Goal: Task Accomplishment & Management: Manage account settings

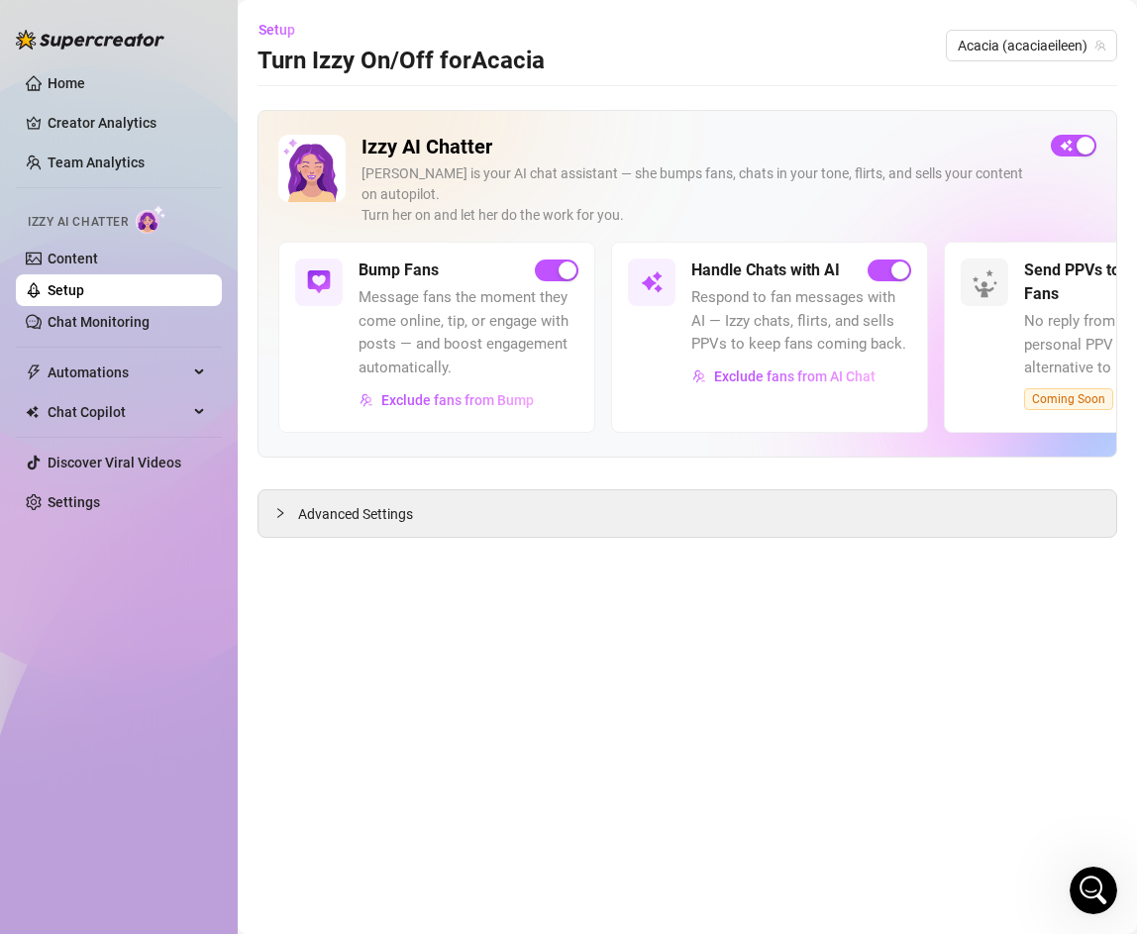
scroll to position [100, 0]
click at [456, 316] on span "Message fans the moment they come online, tip, or engage with posts — and boost…" at bounding box center [469, 332] width 220 height 93
click at [120, 319] on link "Chat Monitoring" at bounding box center [99, 322] width 102 height 16
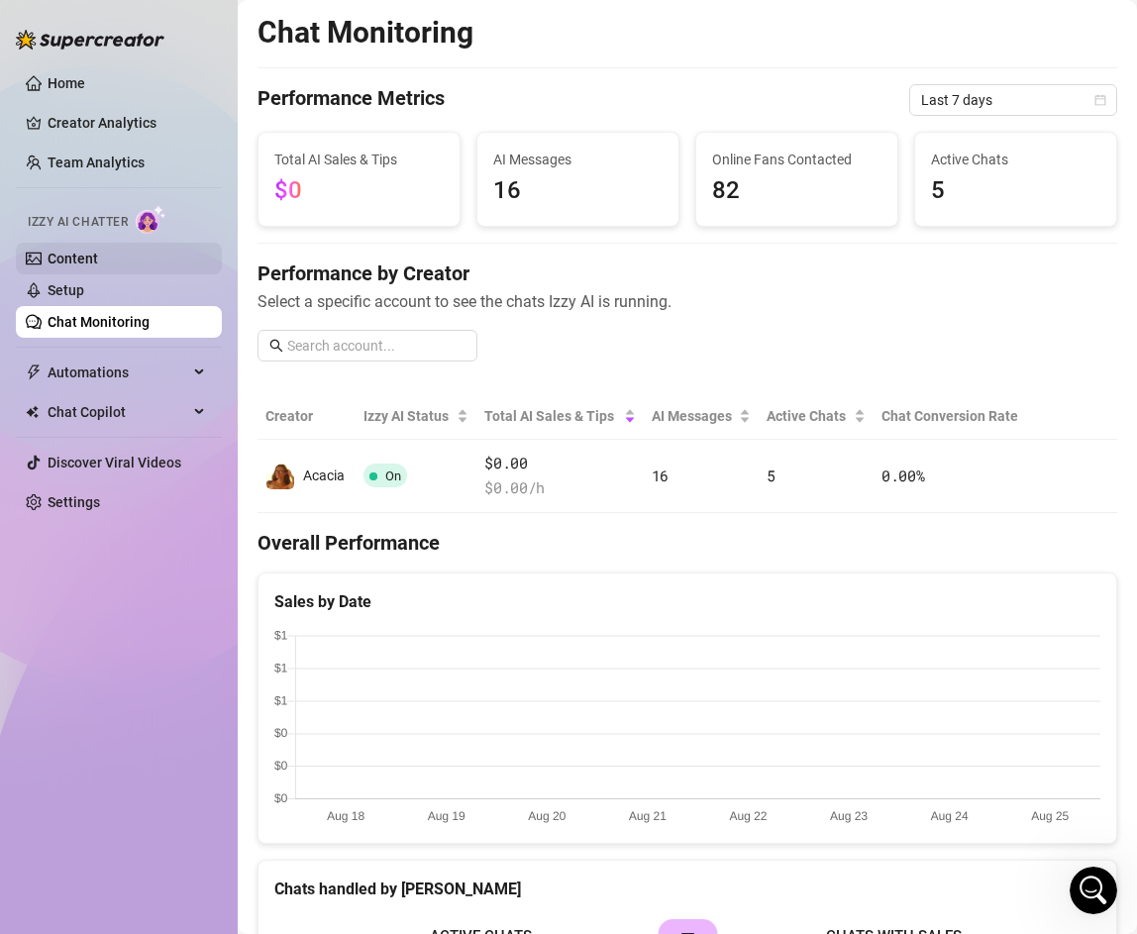
click at [88, 266] on link "Content" at bounding box center [73, 259] width 51 height 16
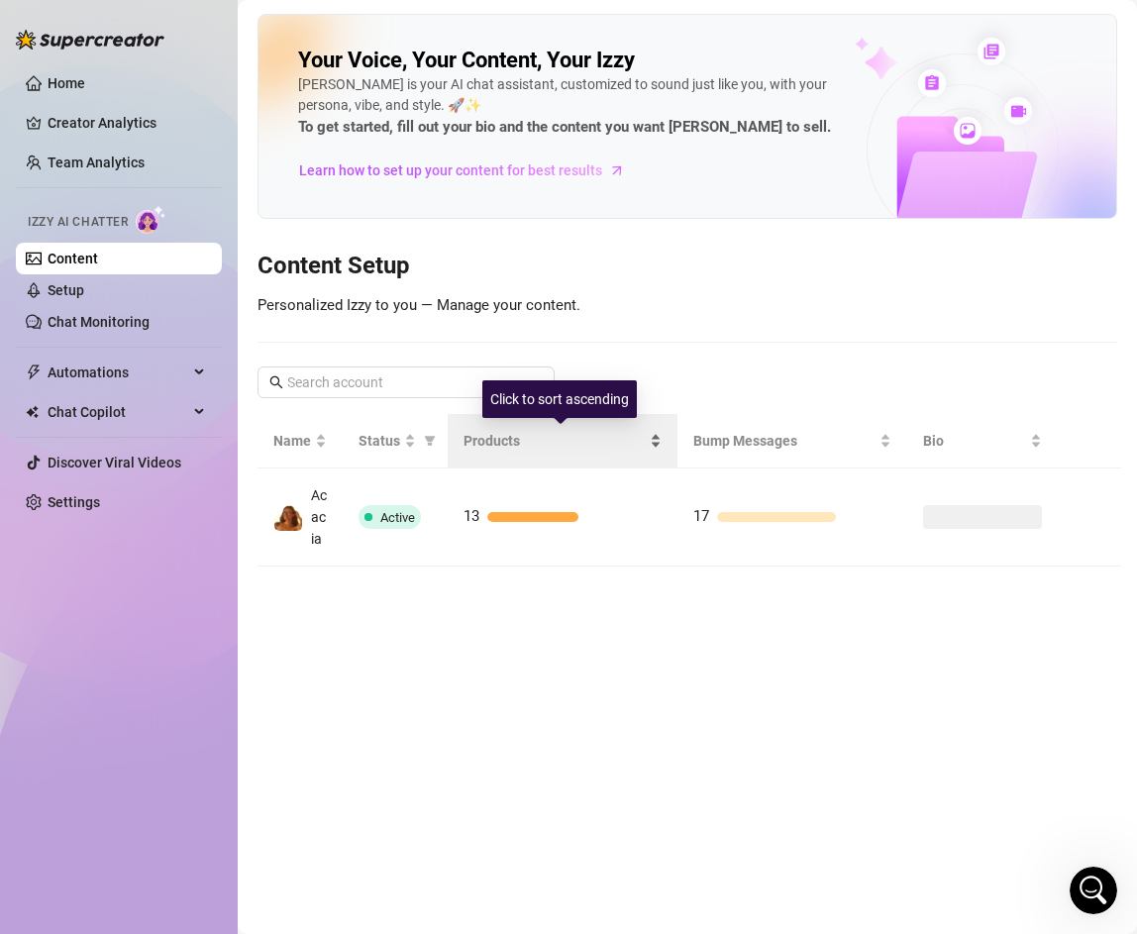
click at [637, 452] on div "Products" at bounding box center [562, 441] width 198 height 22
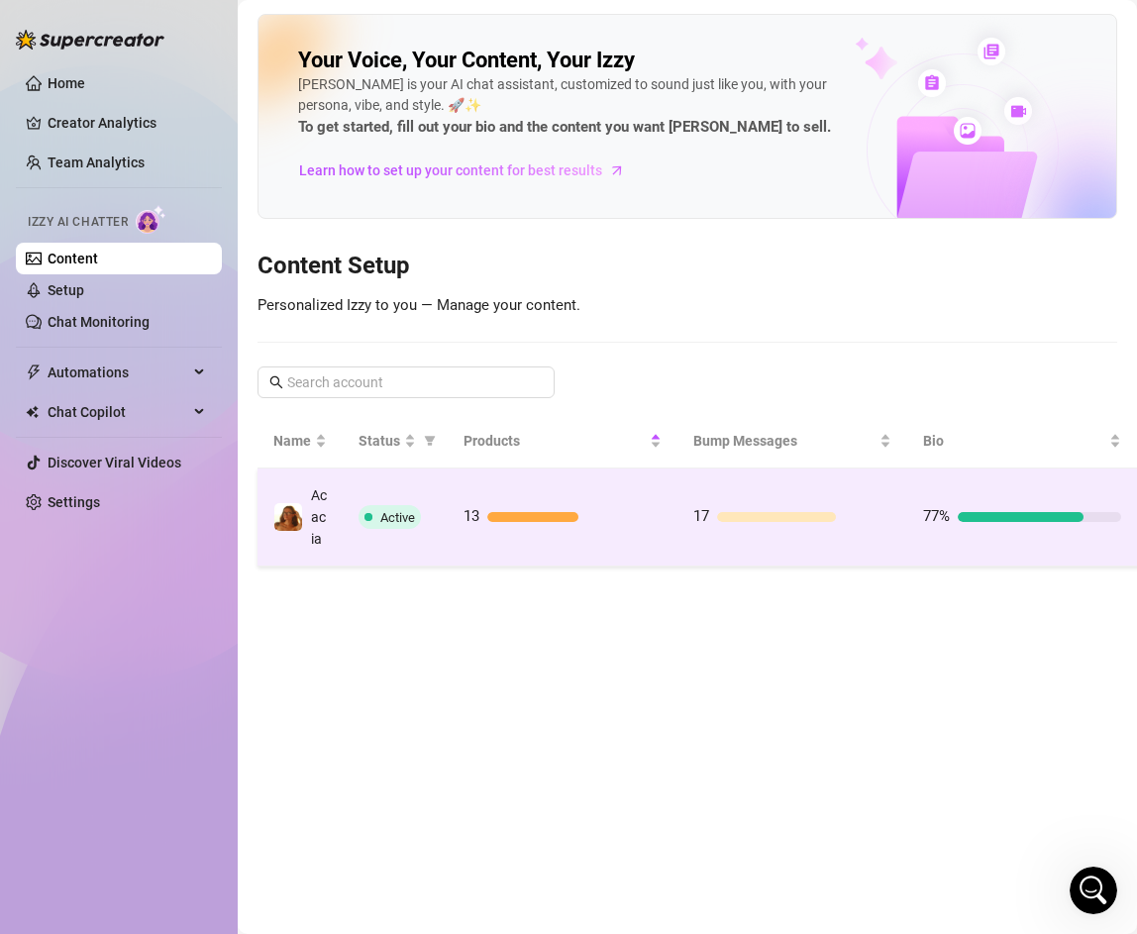
click at [617, 509] on td "13" at bounding box center [563, 517] width 230 height 98
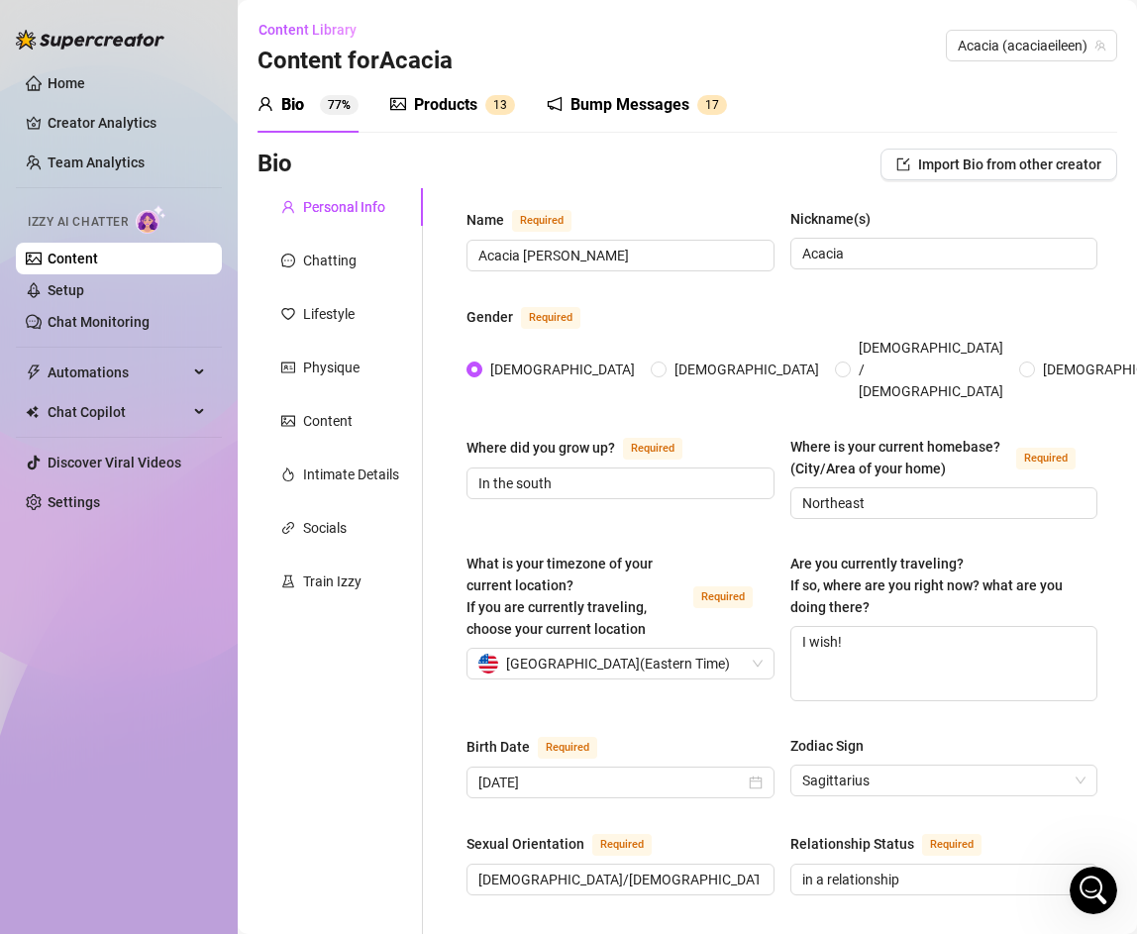
click at [612, 99] on div "Bump Messages" at bounding box center [629, 105] width 119 height 24
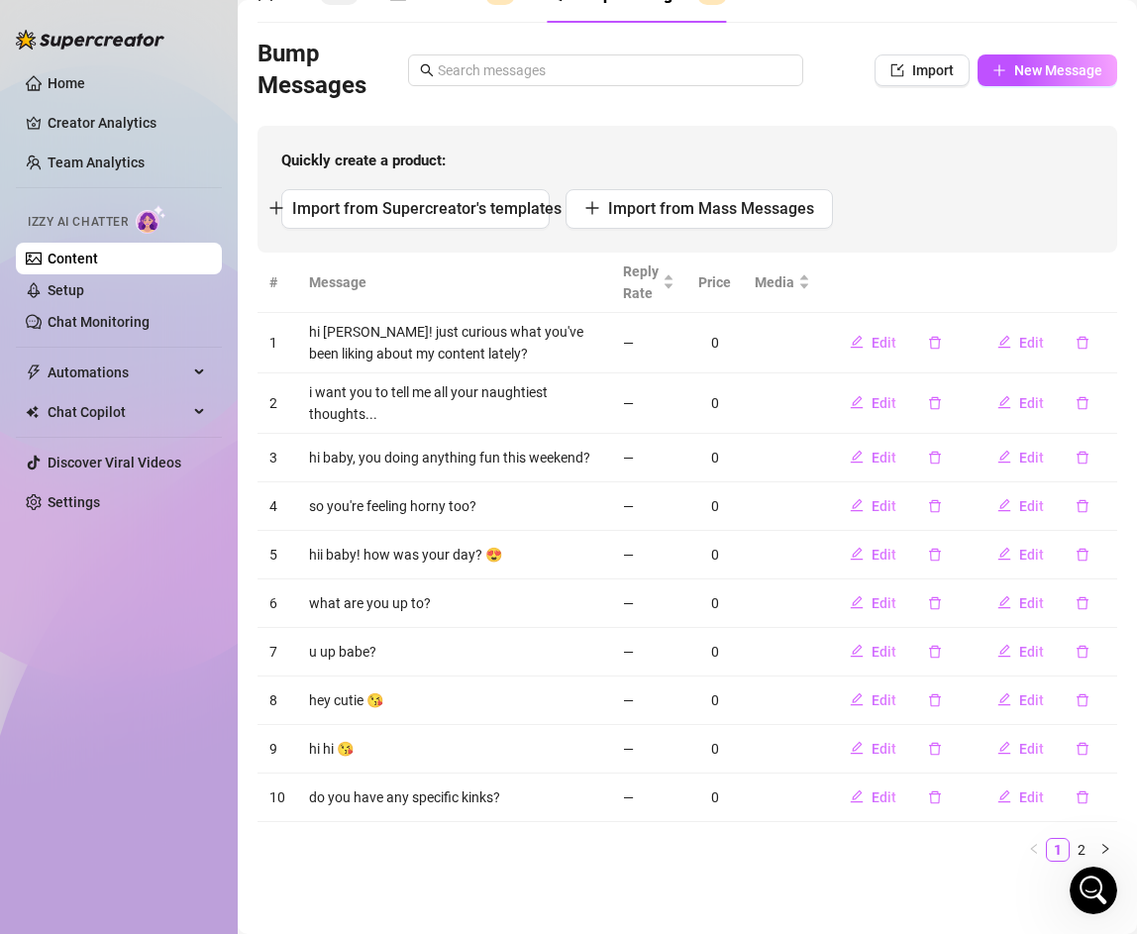
scroll to position [112, 0]
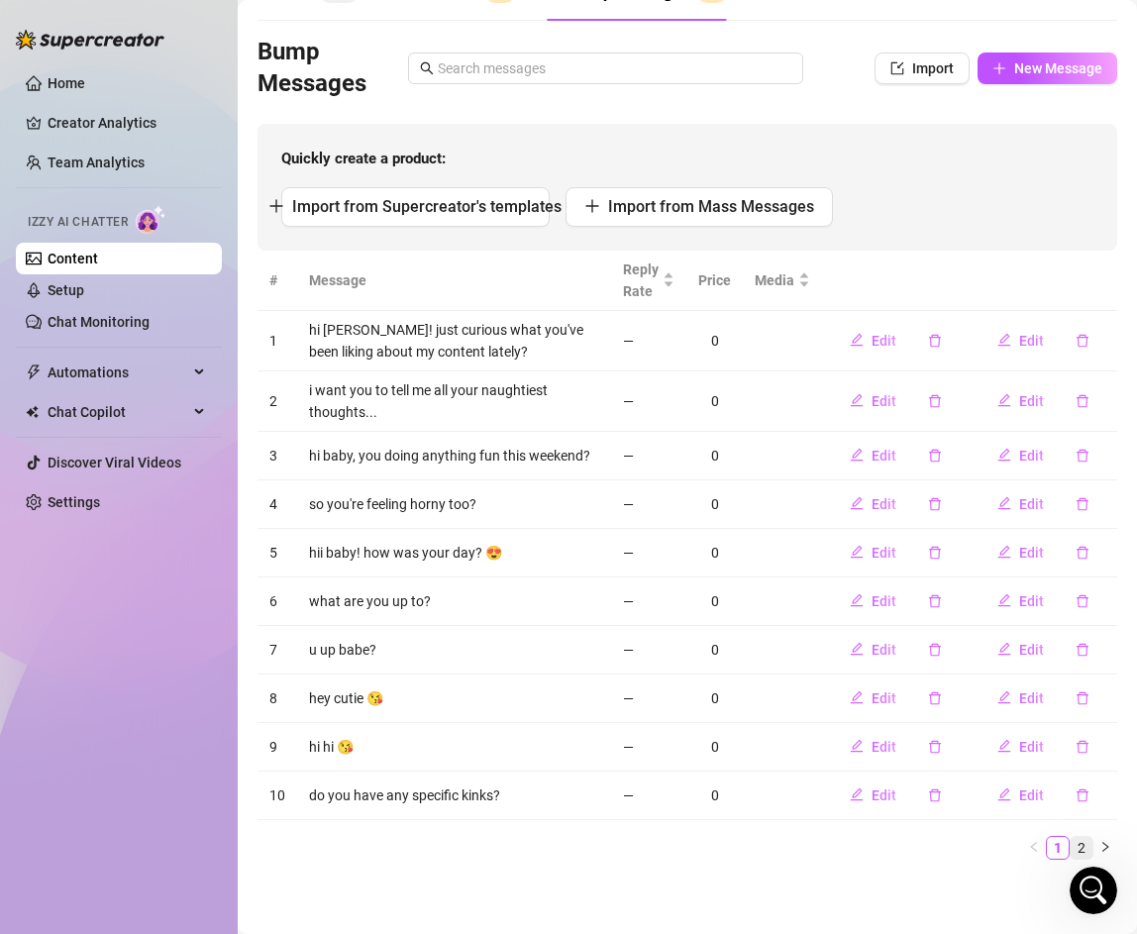
click at [1088, 850] on link "2" at bounding box center [1082, 848] width 22 height 22
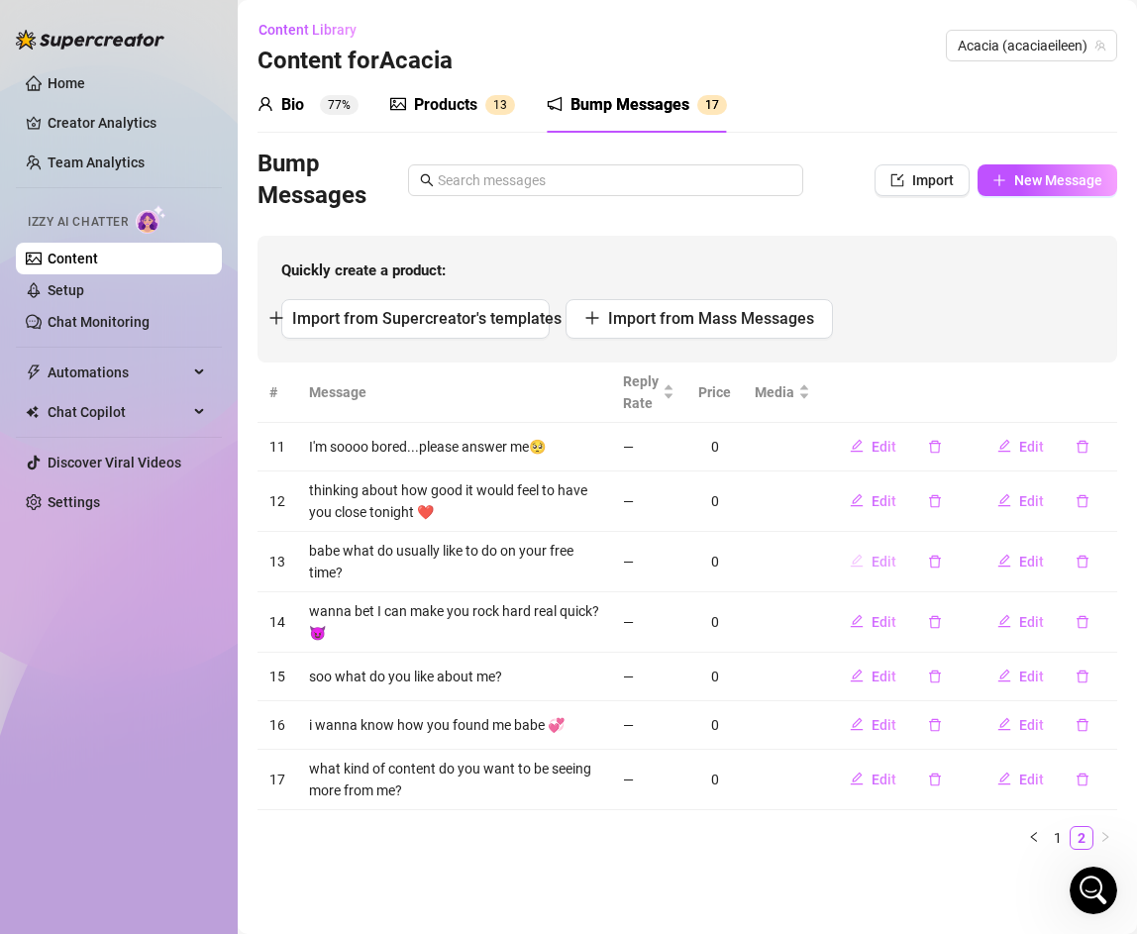
click at [890, 558] on span "Edit" at bounding box center [884, 562] width 25 height 16
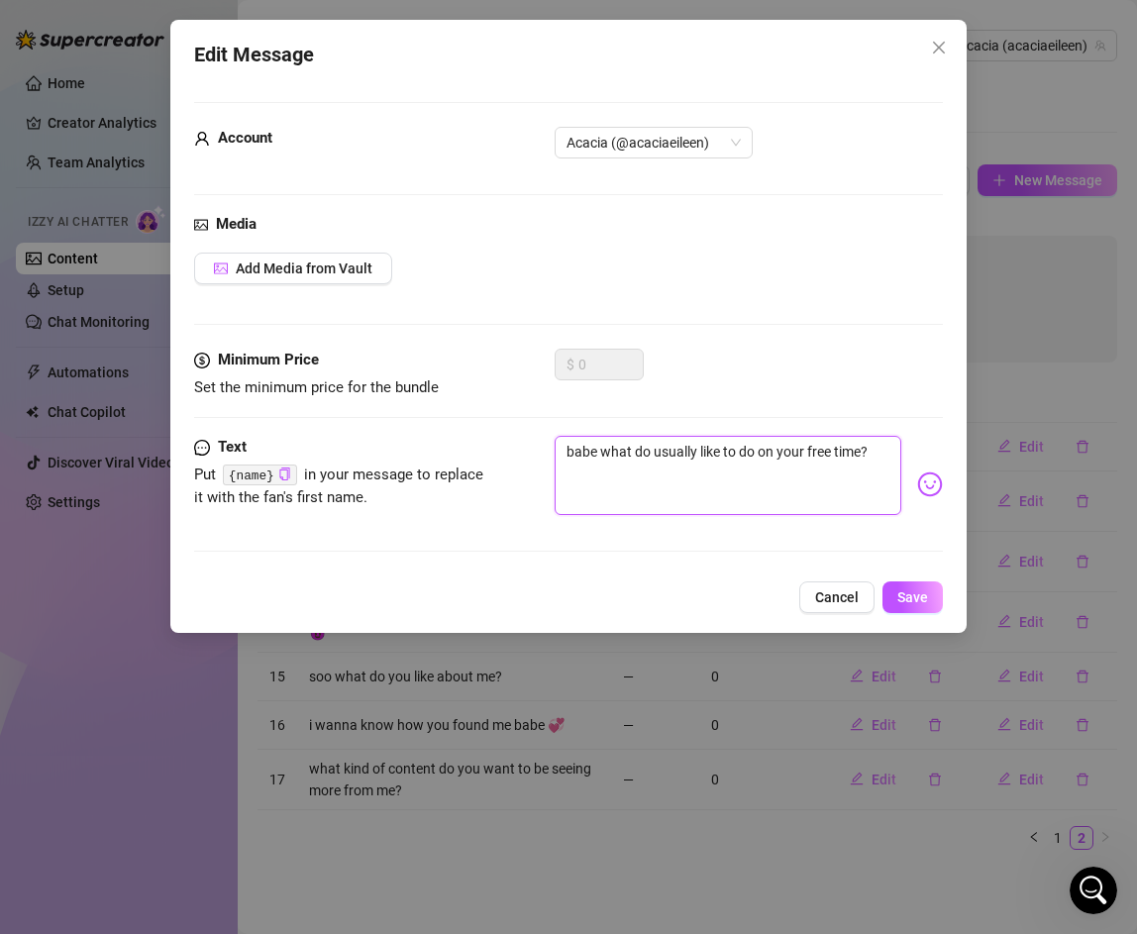
click at [766, 451] on textarea "babe what do usually like to do on your free time?" at bounding box center [728, 475] width 347 height 79
type textarea "babe what do usually like to do n your free time?"
type textarea "babe what do usually like to do in your free time?"
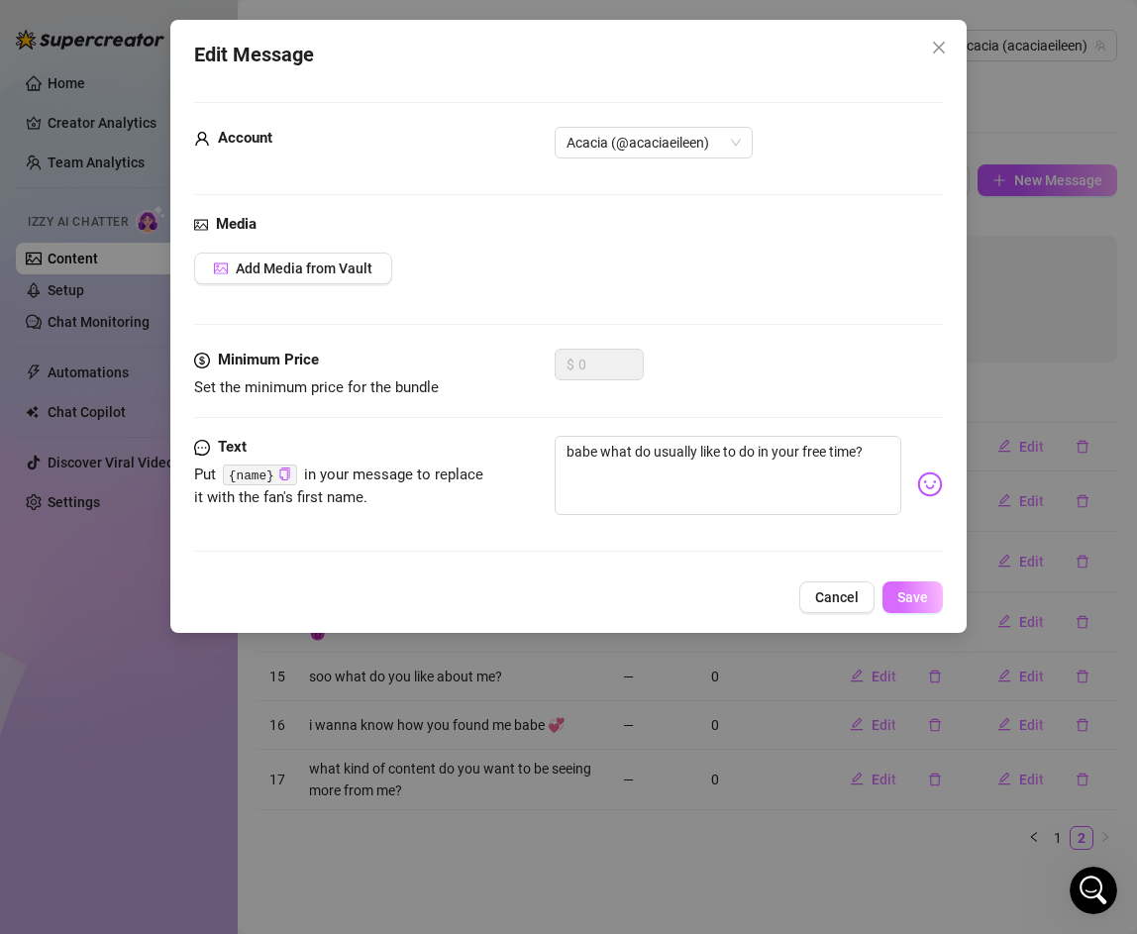
click at [919, 601] on span "Save" at bounding box center [912, 597] width 31 height 16
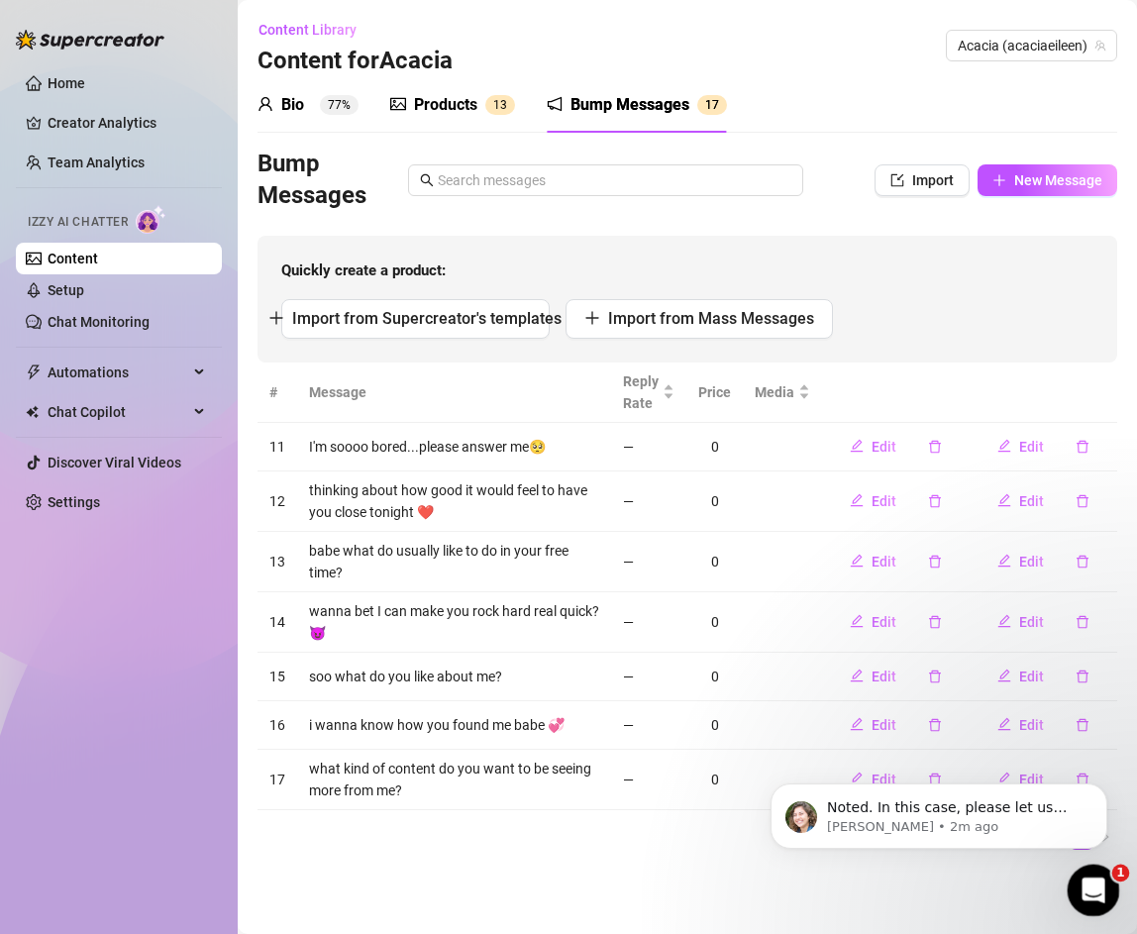
click at [1079, 892] on icon "Open Intercom Messenger" at bounding box center [1091, 888] width 33 height 33
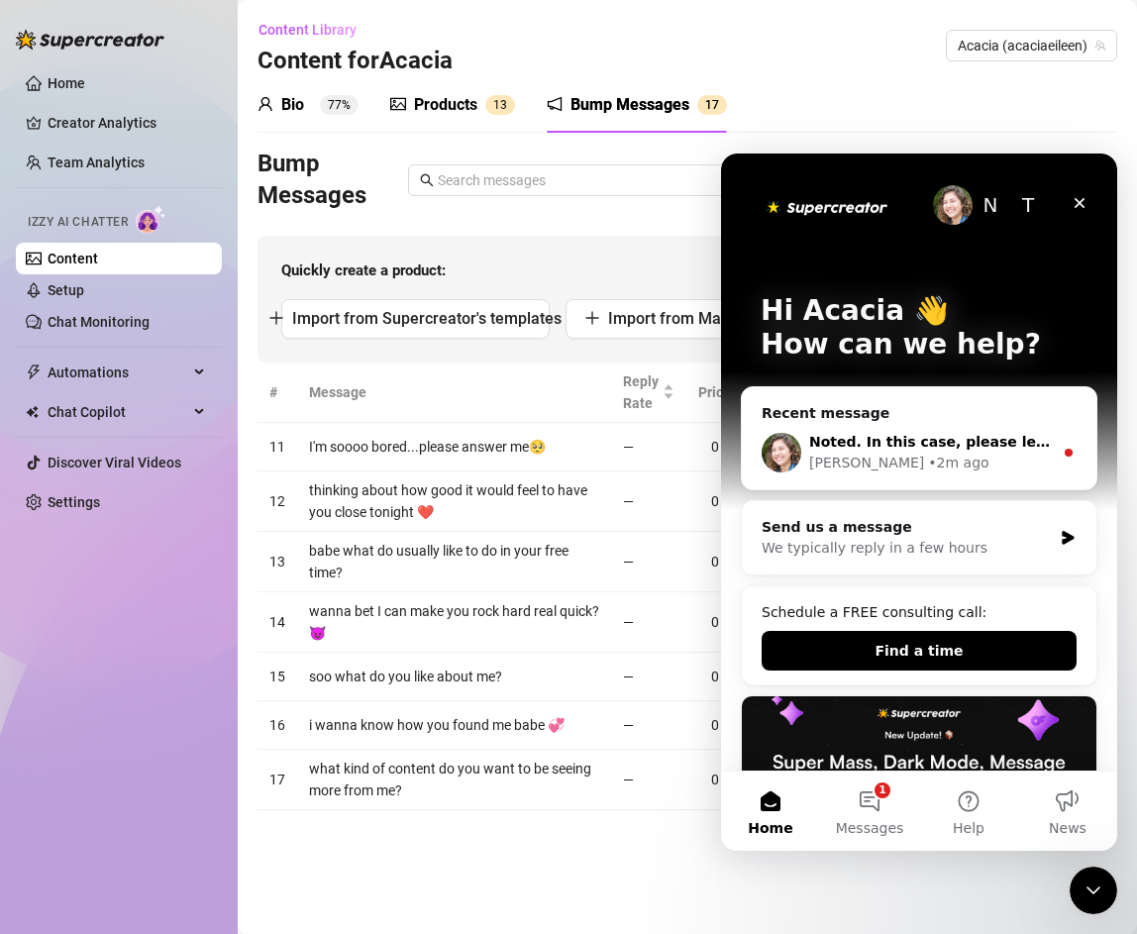
click at [940, 458] on div "[PERSON_NAME] • 2m ago" at bounding box center [931, 463] width 244 height 21
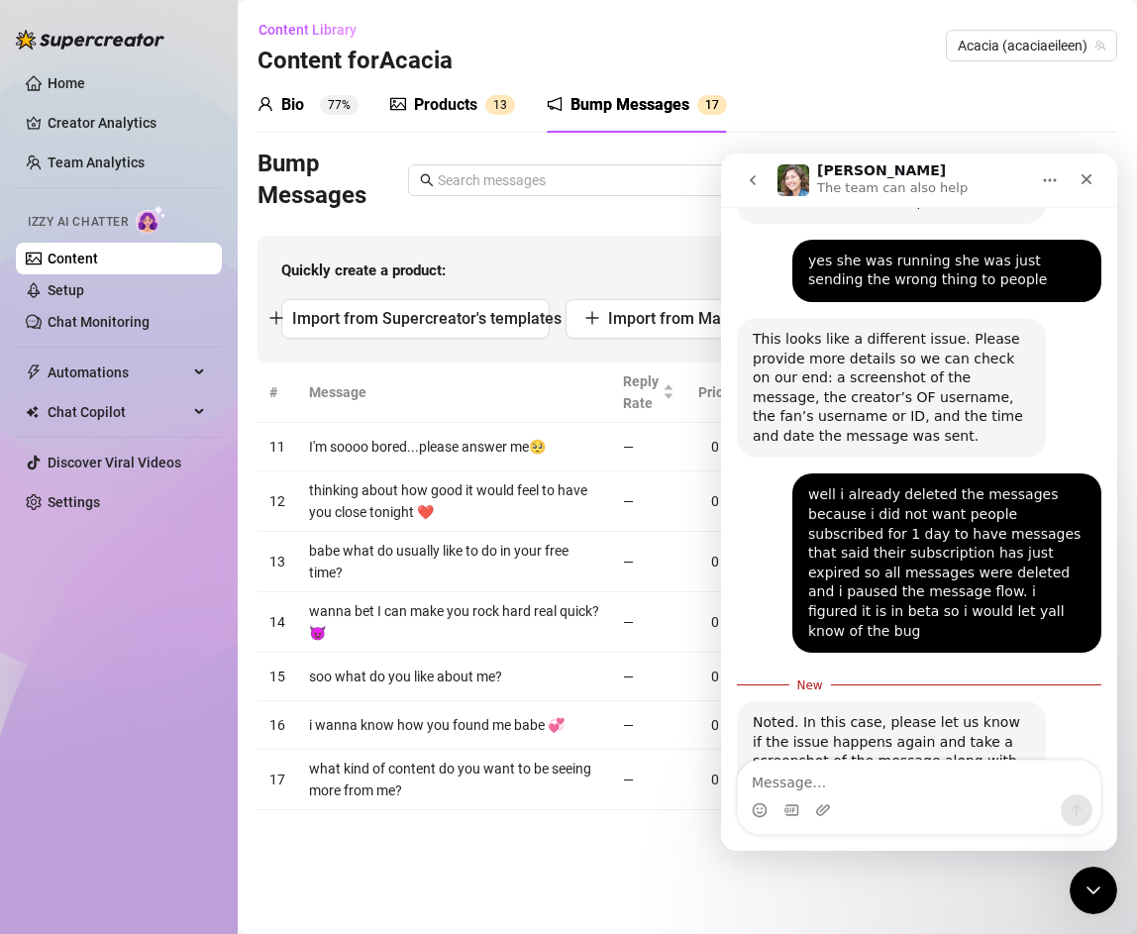
scroll to position [1292, 0]
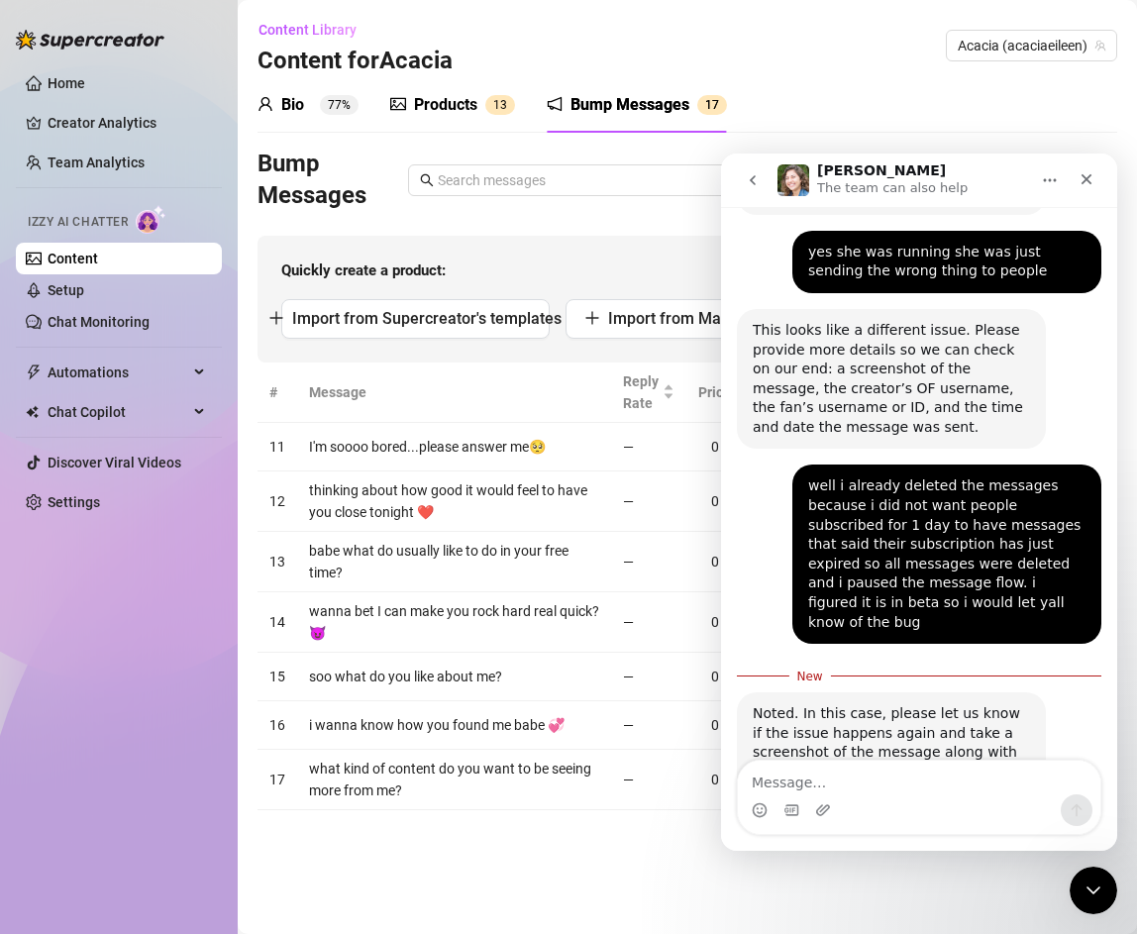
click at [98, 256] on link "Content" at bounding box center [73, 259] width 51 height 16
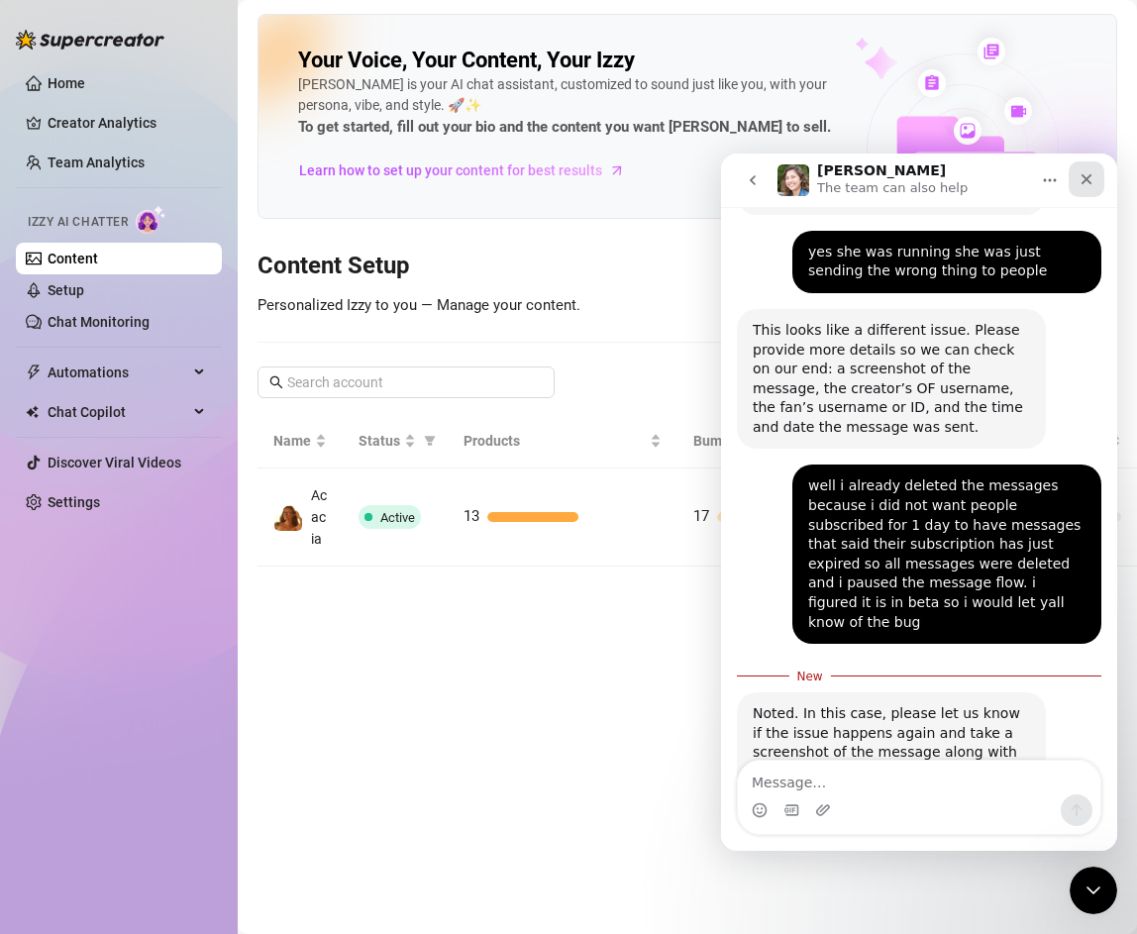
click at [1094, 177] on div "Close" at bounding box center [1087, 179] width 36 height 36
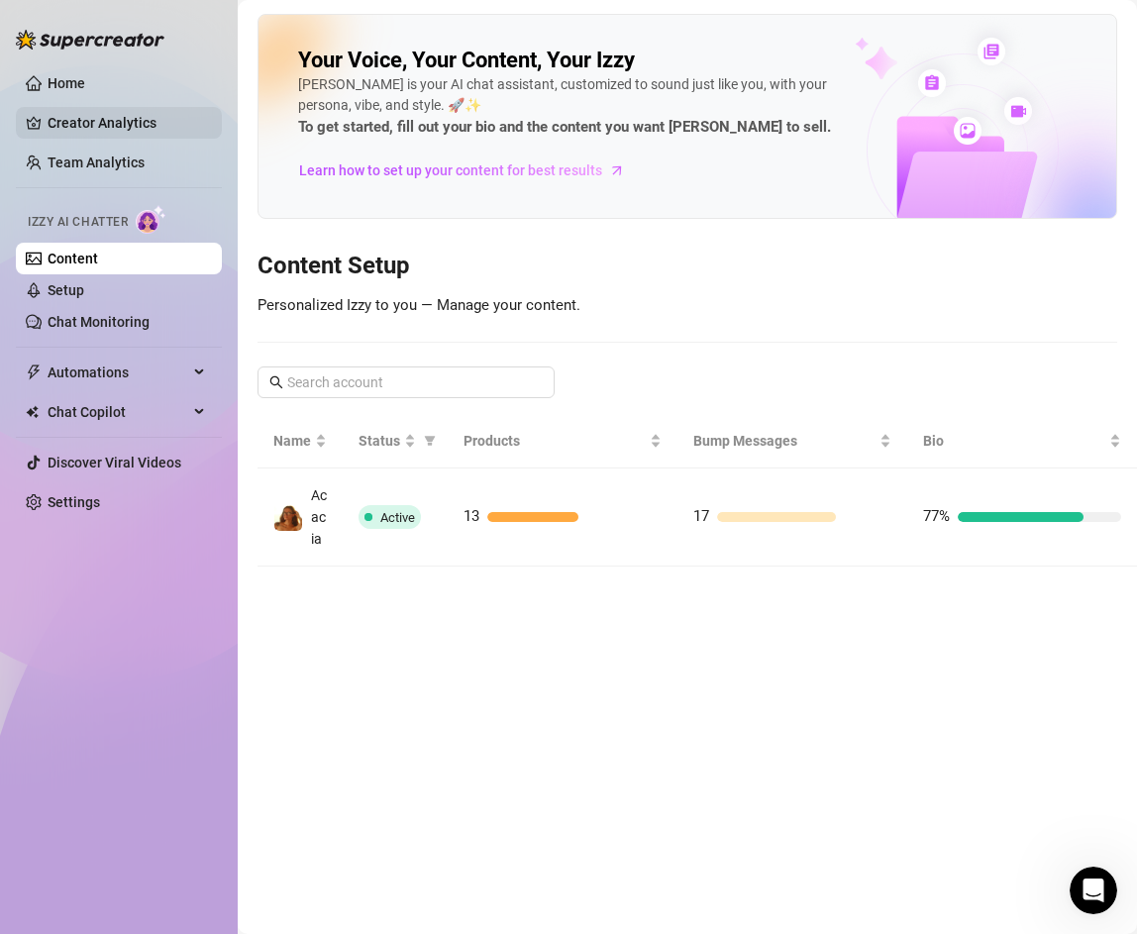
click at [148, 125] on link "Creator Analytics" at bounding box center [127, 123] width 158 height 32
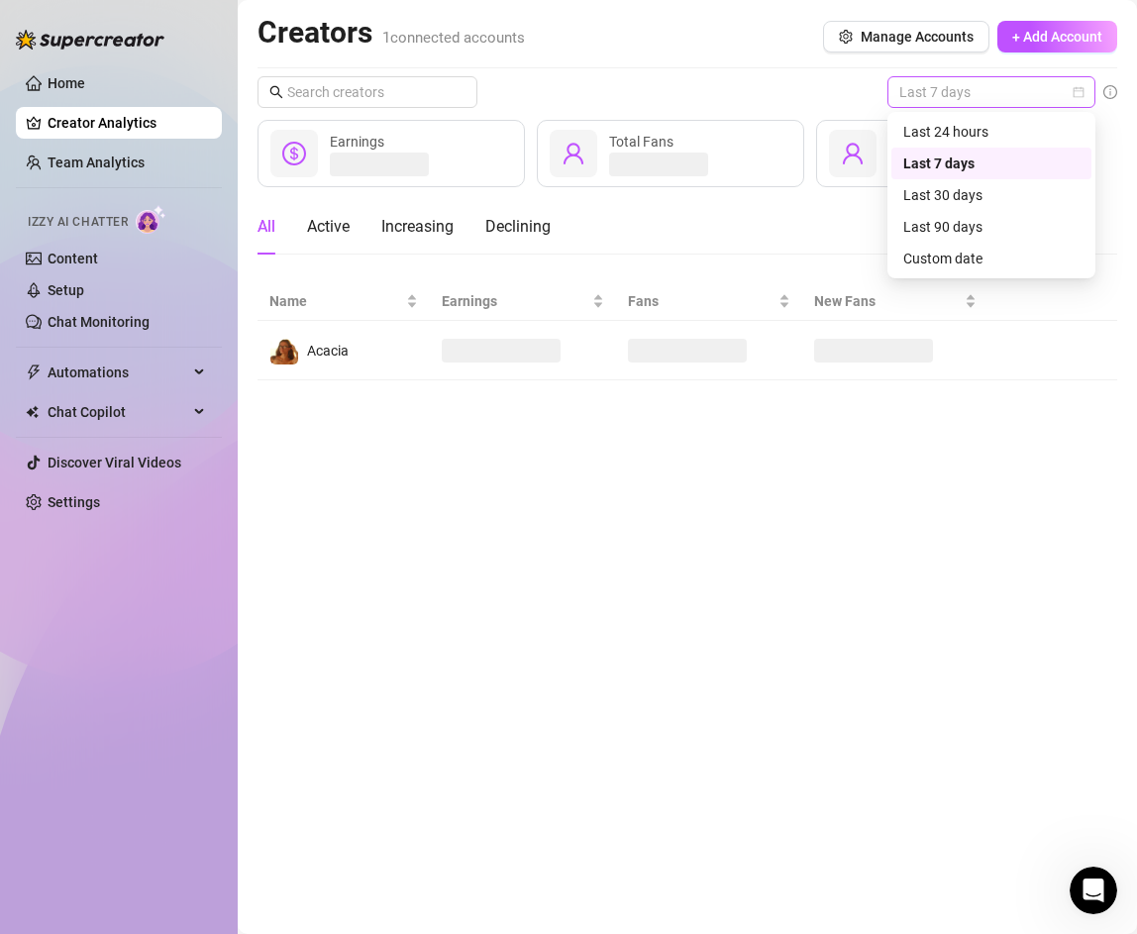
click at [965, 107] on div "Last 7 days" at bounding box center [991, 92] width 208 height 32
click at [942, 218] on div "Last 90 days" at bounding box center [991, 227] width 176 height 22
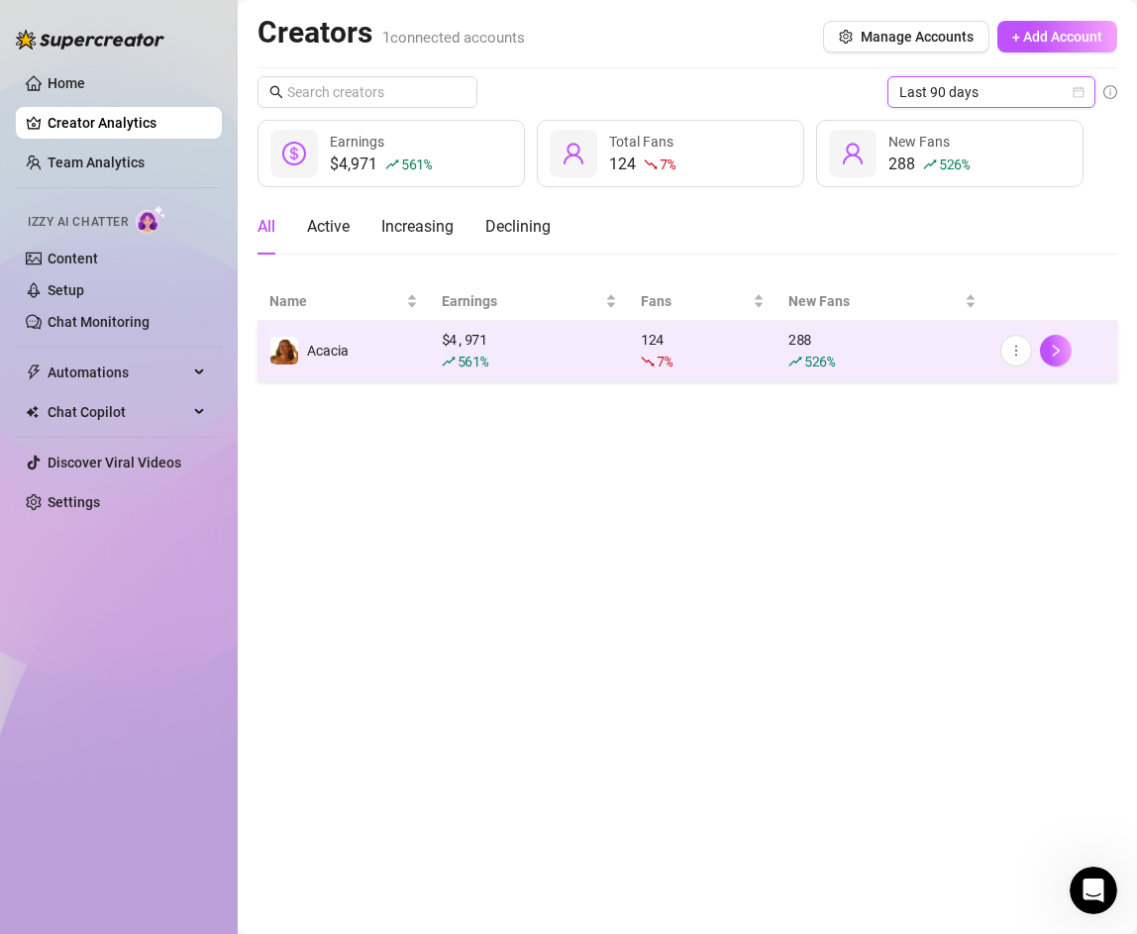
click at [407, 366] on td "Acacia" at bounding box center [343, 351] width 172 height 60
